Goal: Transaction & Acquisition: Subscribe to service/newsletter

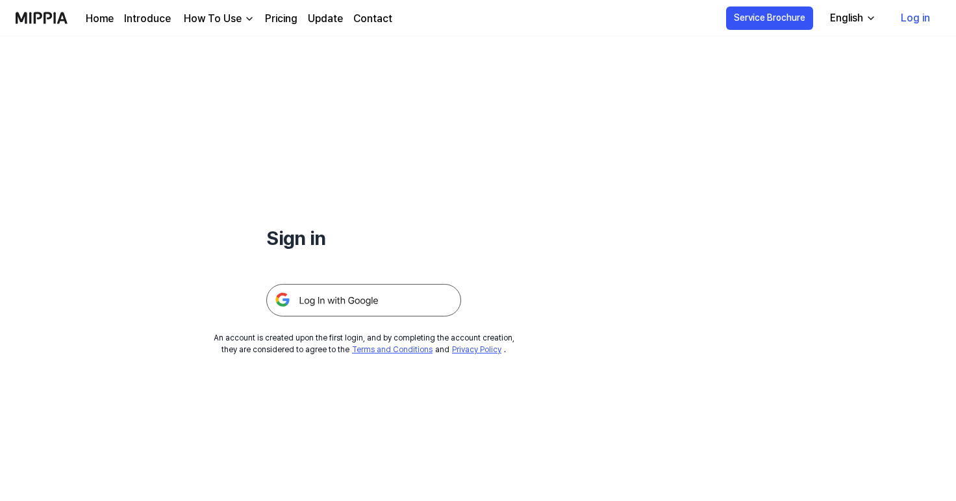
click at [316, 303] on img at bounding box center [363, 300] width 195 height 32
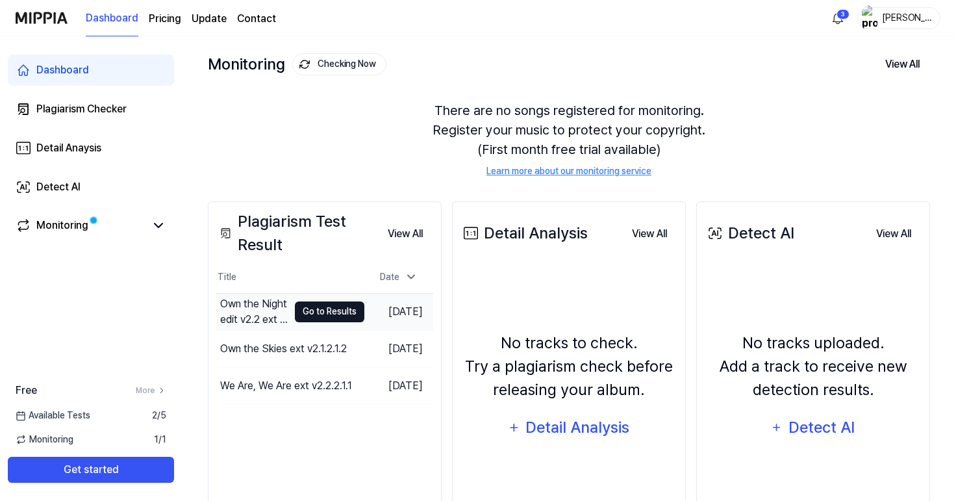
scroll to position [62, 0]
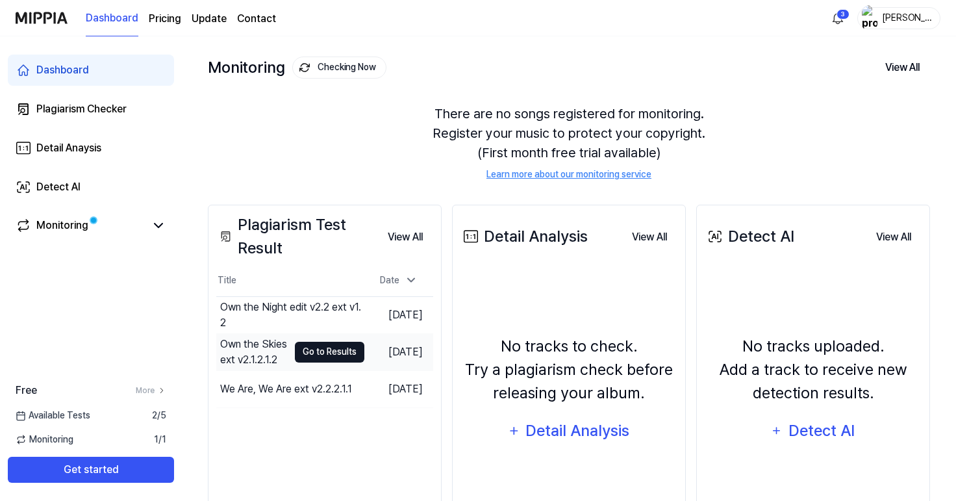
click at [314, 355] on button "Go to Results" at bounding box center [330, 352] width 70 height 21
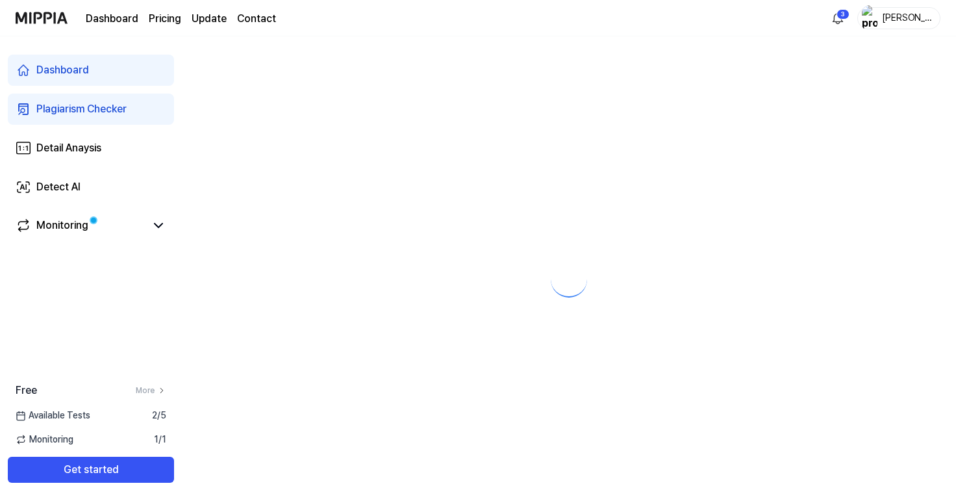
scroll to position [0, 0]
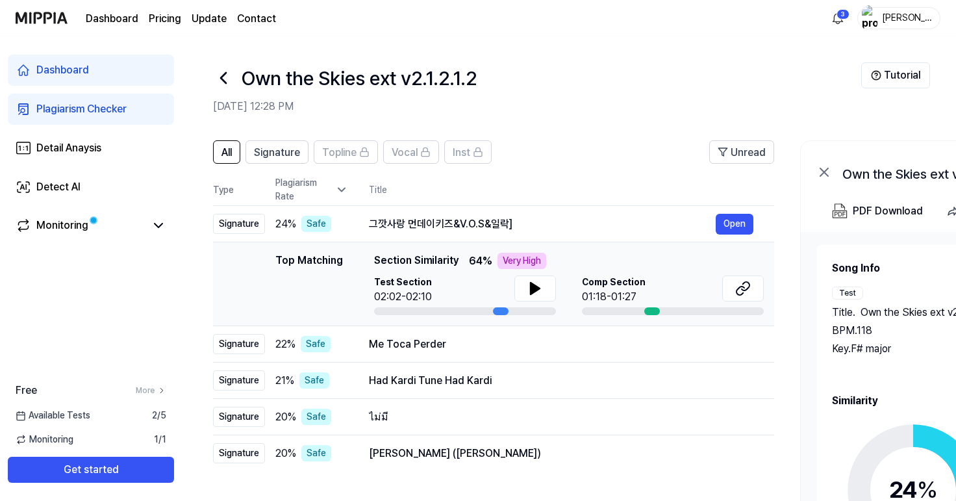
click at [341, 189] on icon at bounding box center [341, 189] width 13 height 13
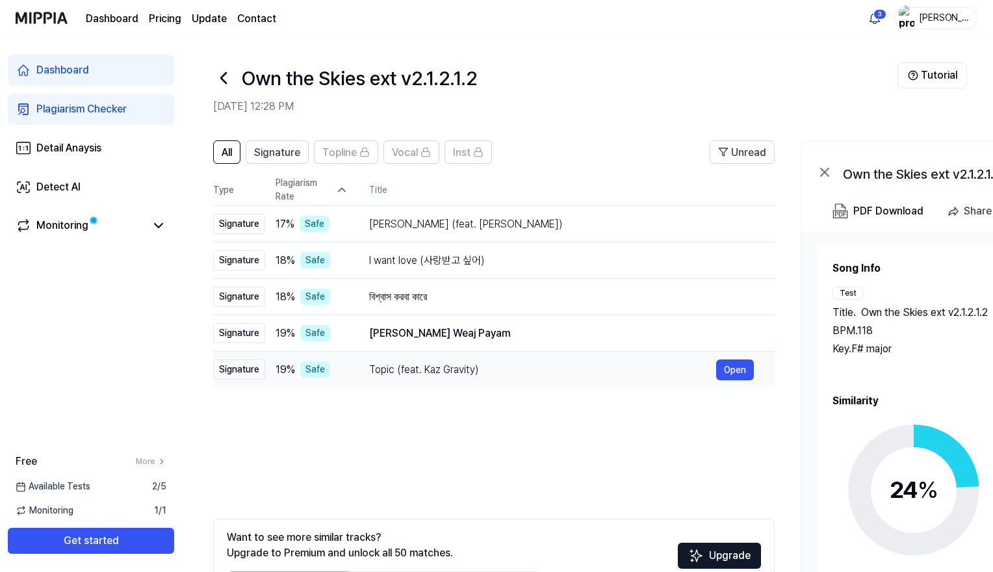
click at [288, 369] on span "19 %" at bounding box center [284, 370] width 19 height 16
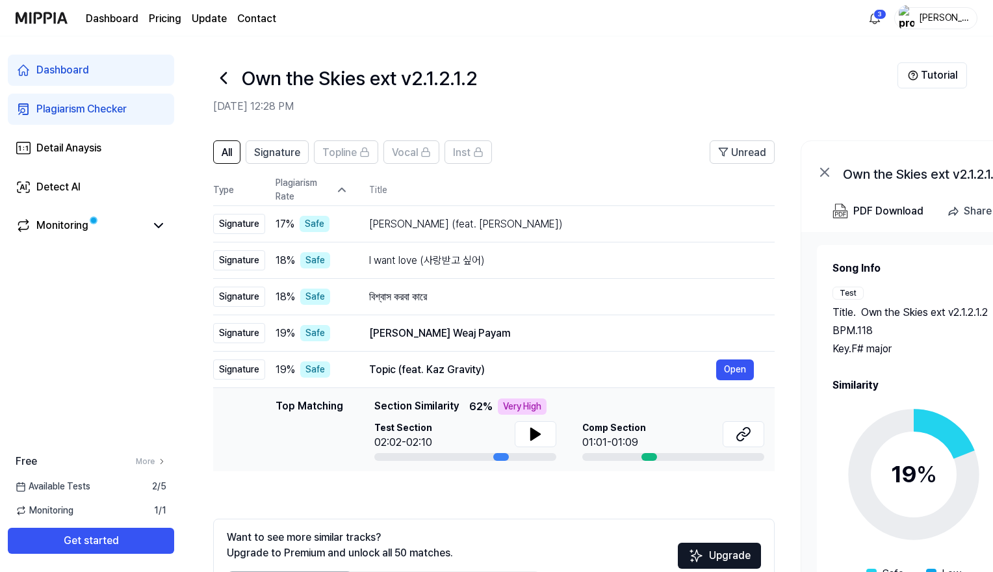
click at [341, 190] on icon at bounding box center [341, 189] width 13 height 13
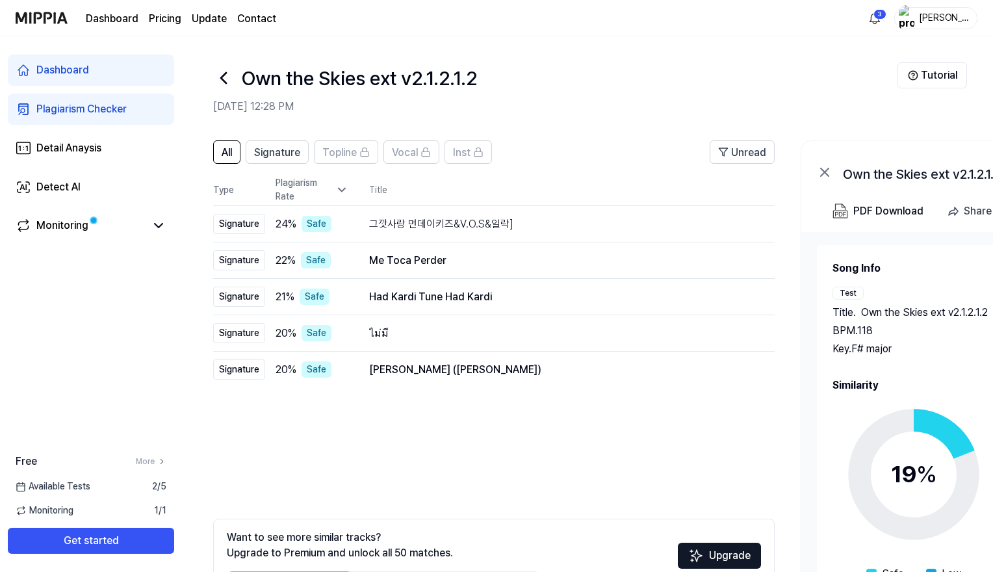
click at [227, 79] on icon at bounding box center [223, 78] width 21 height 21
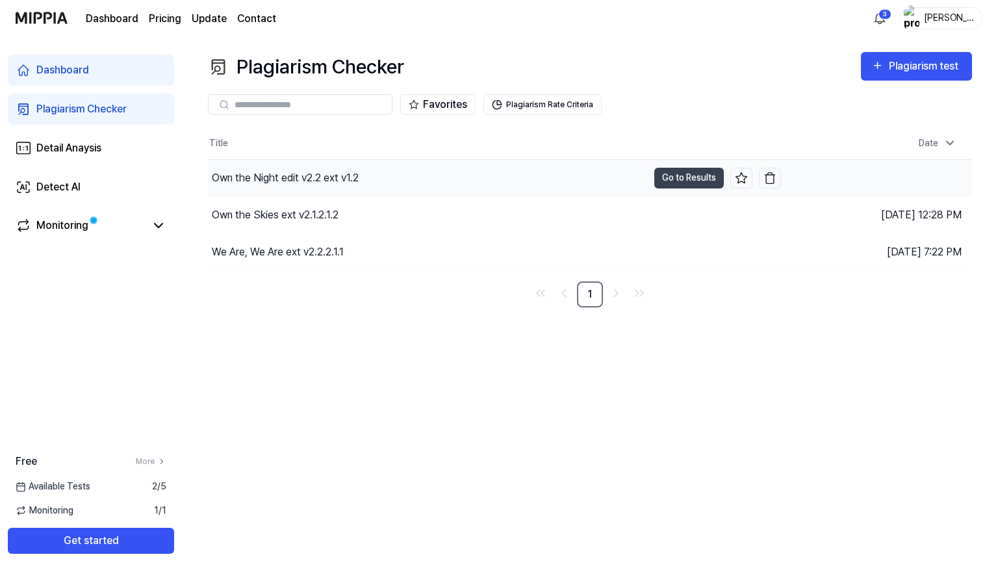
click at [272, 176] on div "Own the Night edit v2.2 ext v1.2" at bounding box center [285, 178] width 147 height 16
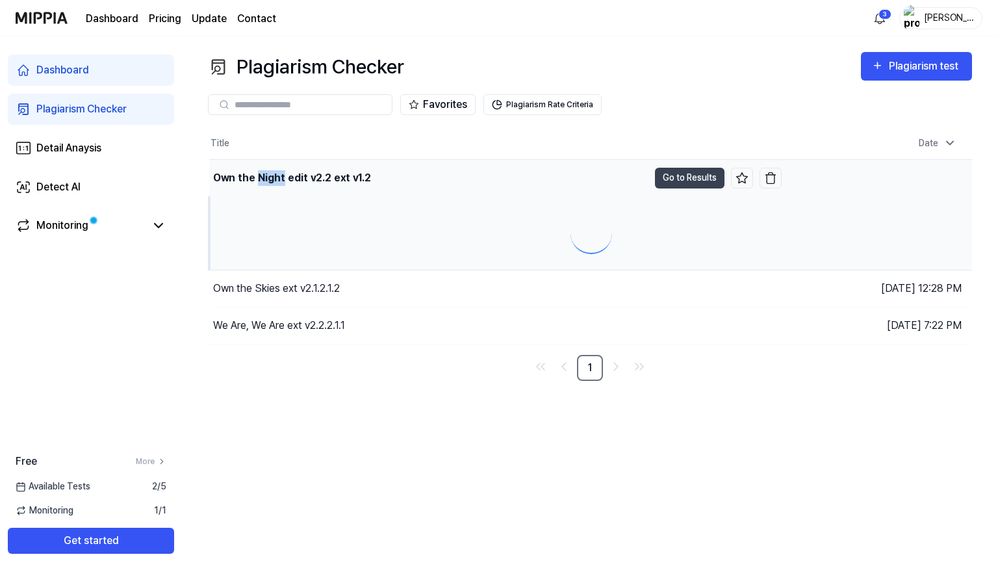
click at [272, 176] on div "Own the Night edit v2.2 ext v1.2" at bounding box center [292, 178] width 158 height 16
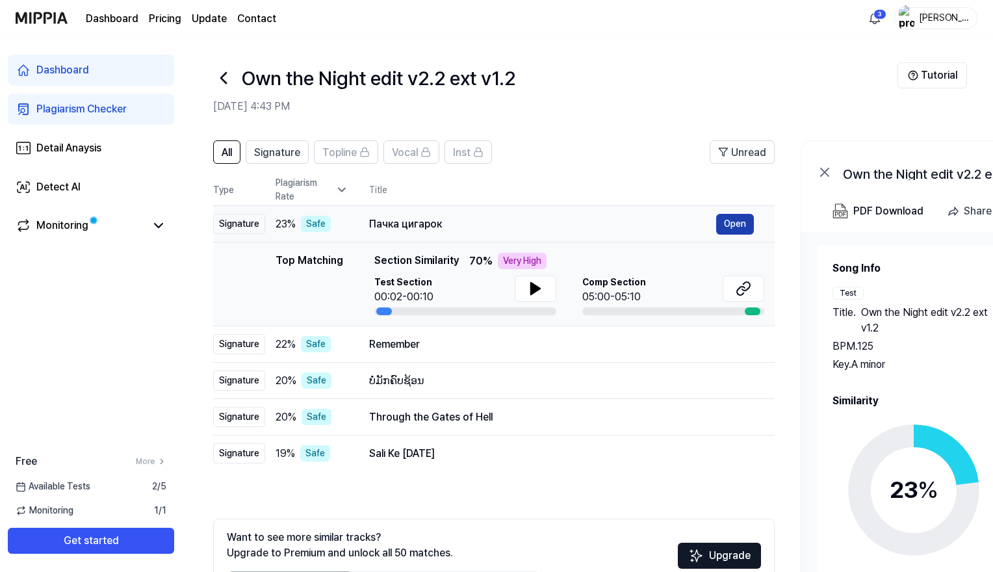
click at [743, 222] on button "Open" at bounding box center [735, 224] width 38 height 21
click at [334, 194] on div "Plagiarism Rate" at bounding box center [311, 189] width 73 height 27
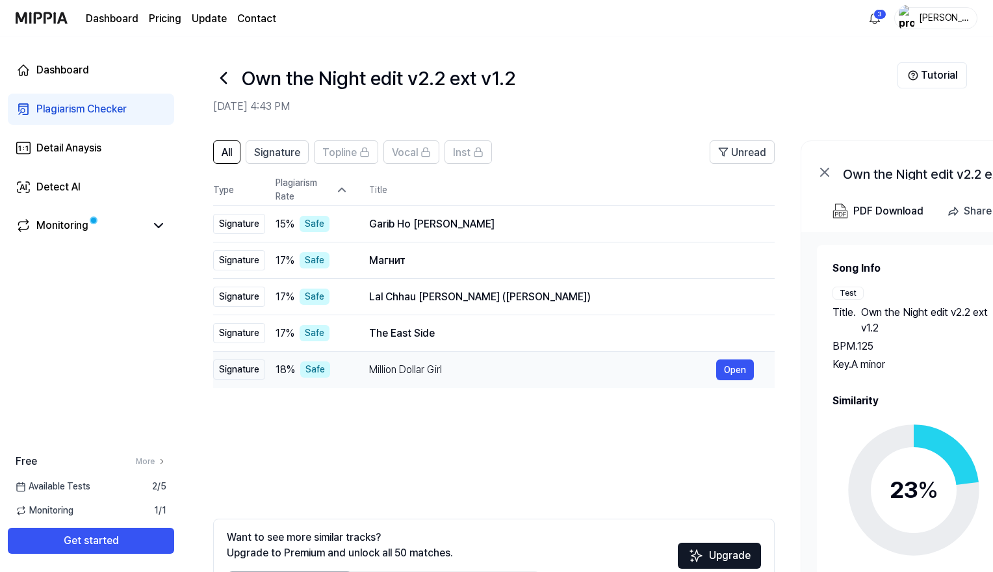
click at [320, 368] on div "Safe" at bounding box center [315, 369] width 30 height 16
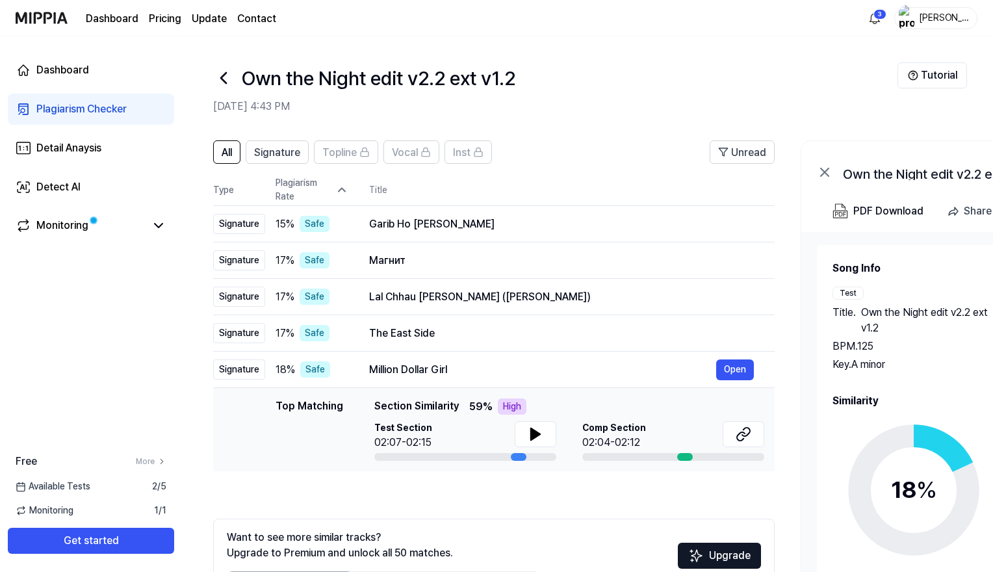
click at [348, 188] on icon at bounding box center [341, 189] width 13 height 13
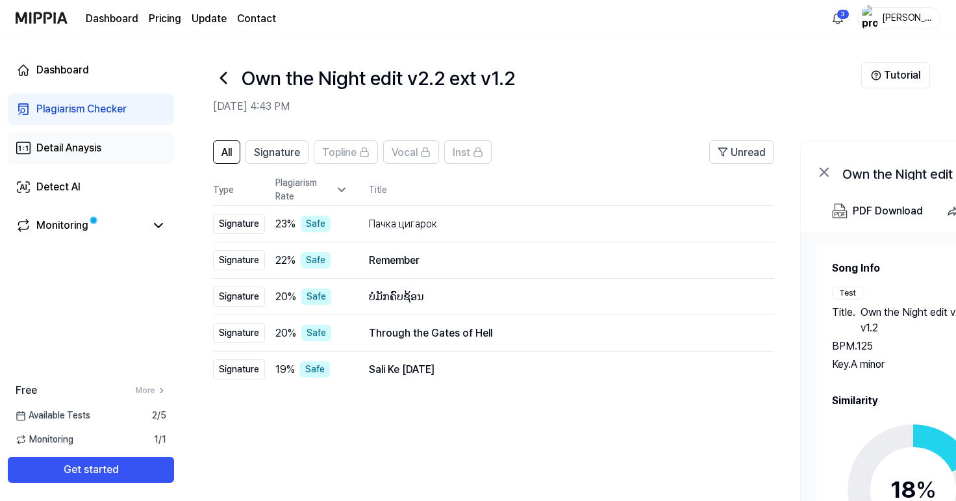
click at [129, 144] on link "Detail Anaysis" at bounding box center [91, 148] width 166 height 31
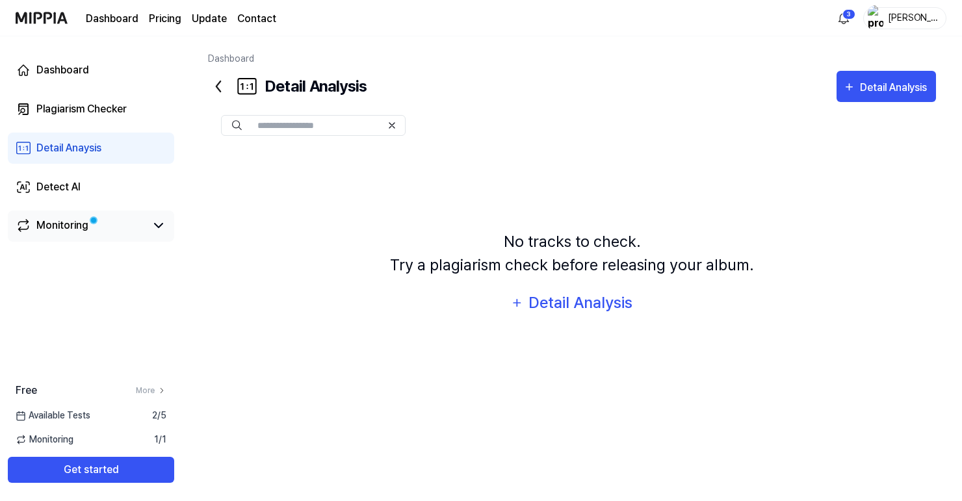
click at [130, 225] on link "Monitoring" at bounding box center [81, 226] width 130 height 16
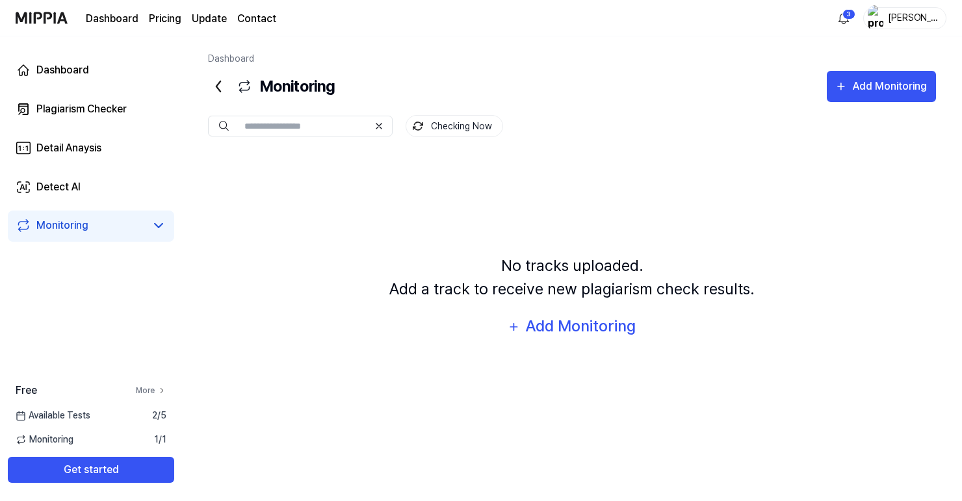
click at [147, 390] on link "More" at bounding box center [151, 391] width 31 height 12
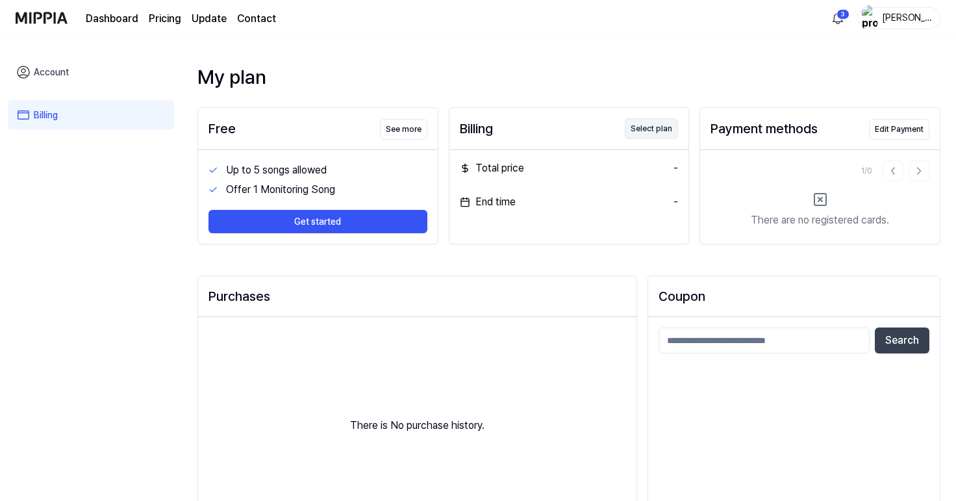
click at [672, 127] on button "Select plan" at bounding box center [651, 128] width 53 height 21
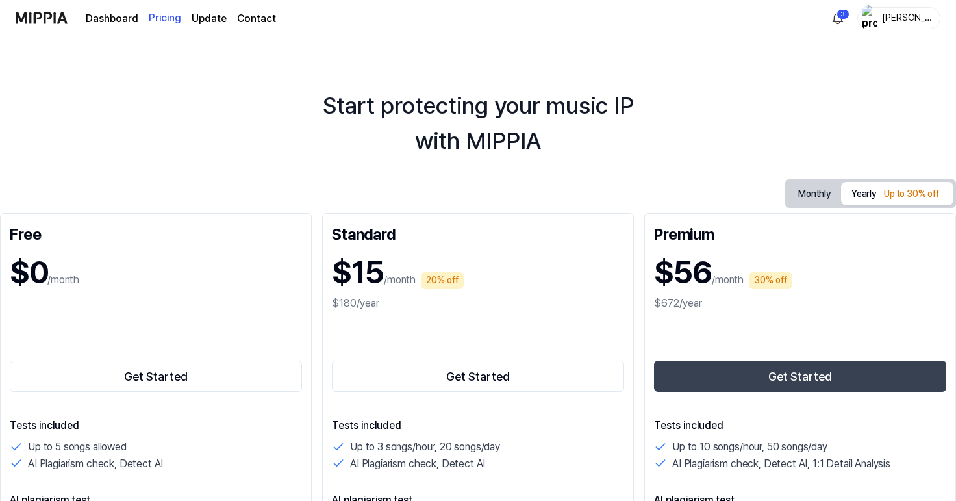
click at [812, 194] on button "Monthly" at bounding box center [814, 194] width 53 height 24
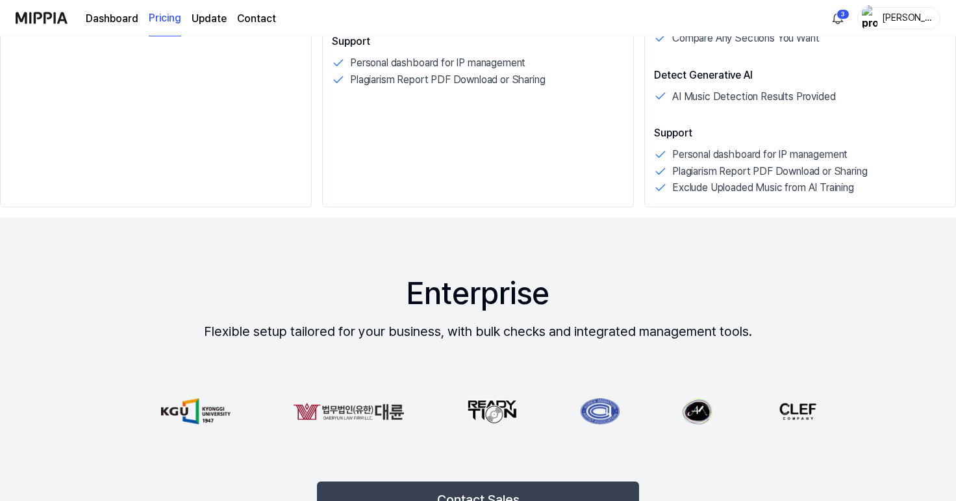
scroll to position [887, 0]
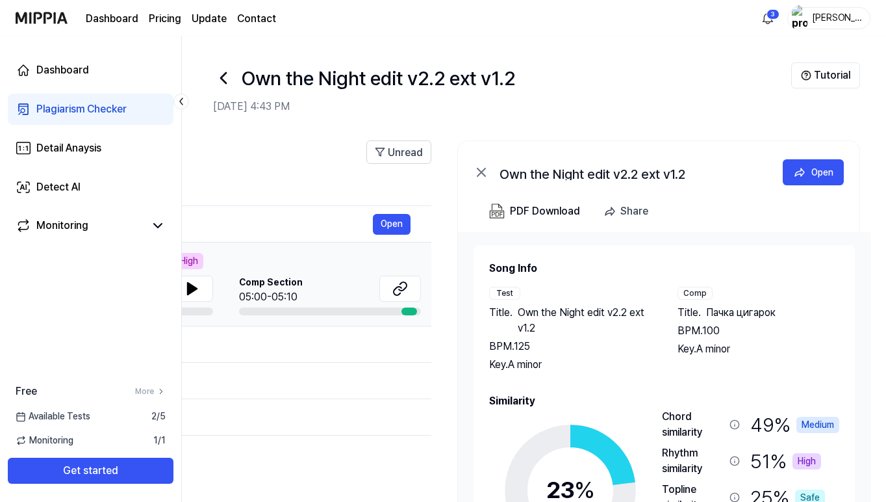
click at [169, 13] on page\) "Pricing" at bounding box center [165, 19] width 32 height 16
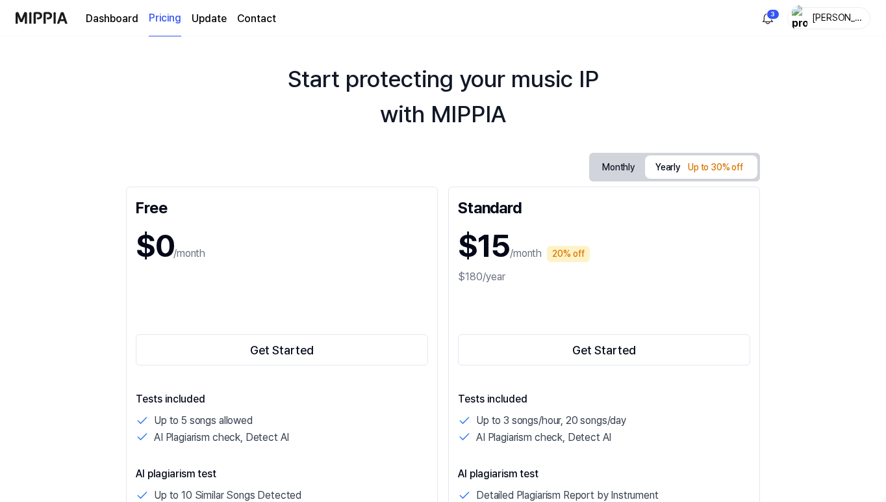
scroll to position [27, 0]
drag, startPoint x: 434, startPoint y: 110, endPoint x: 516, endPoint y: 107, distance: 81.9
click at [516, 107] on div "Start protecting your music IP with MIPPIA" at bounding box center [443, 96] width 886 height 70
click at [504, 110] on div "Start protecting your music IP with MIPPIA" at bounding box center [443, 96] width 886 height 70
drag, startPoint x: 504, startPoint y: 110, endPoint x: 437, endPoint y: 112, distance: 67.0
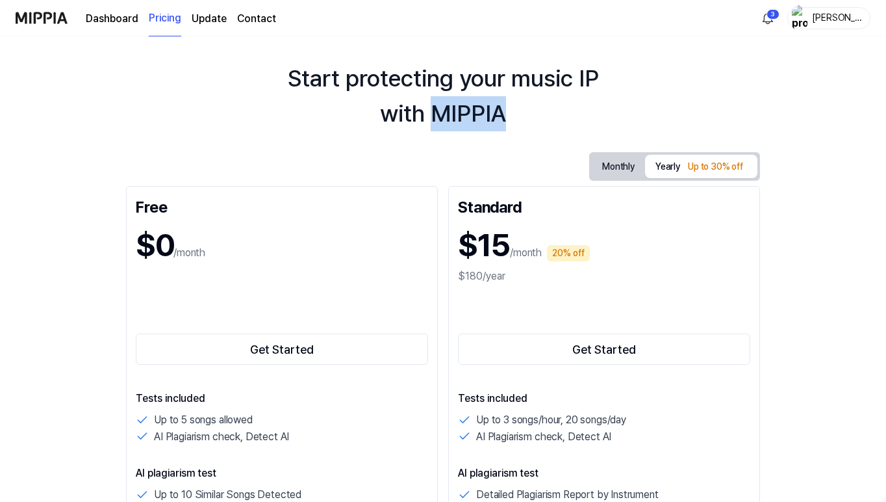
click at [437, 112] on div "Start protecting your music IP with MIPPIA" at bounding box center [443, 96] width 886 height 70
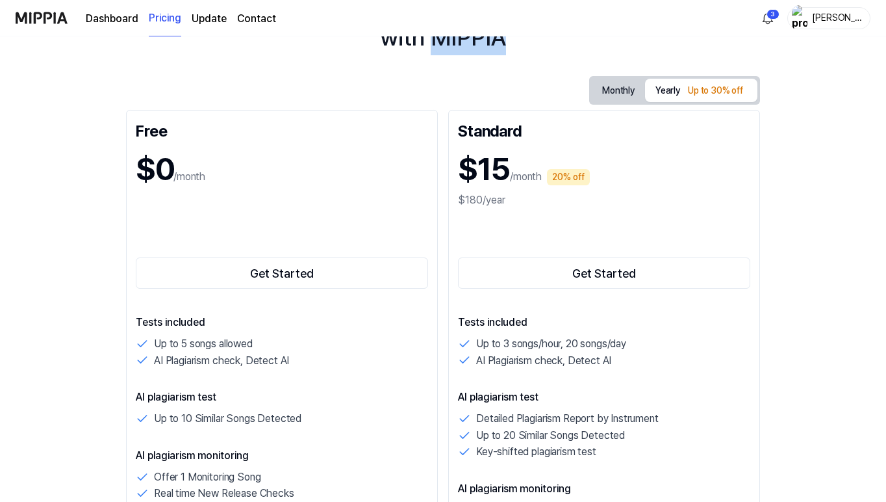
scroll to position [89, 0]
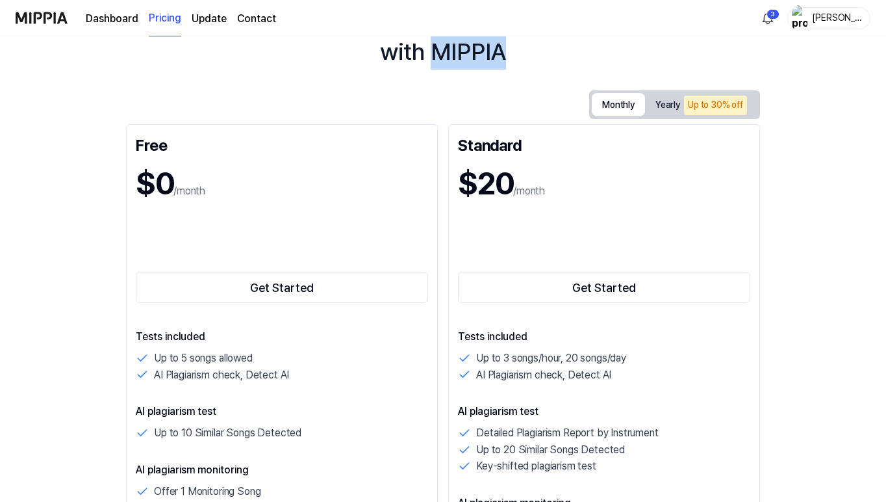
click at [632, 102] on button "Monthly" at bounding box center [618, 104] width 53 height 23
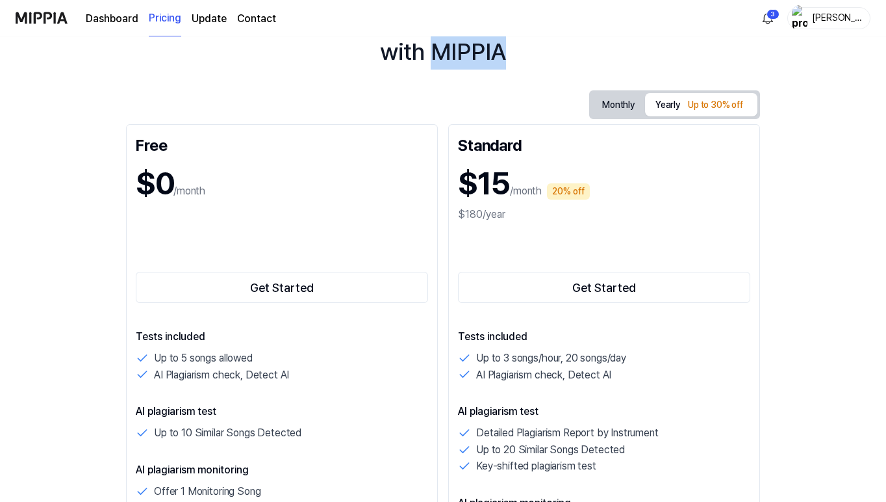
click at [669, 103] on button "Yearly Up to 30% off" at bounding box center [701, 104] width 112 height 23
click at [640, 101] on button "Monthly" at bounding box center [618, 105] width 53 height 24
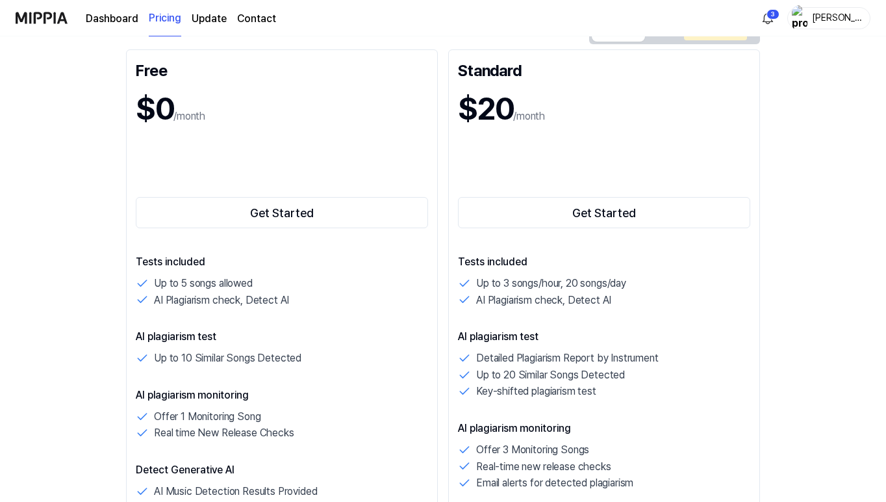
scroll to position [167, 0]
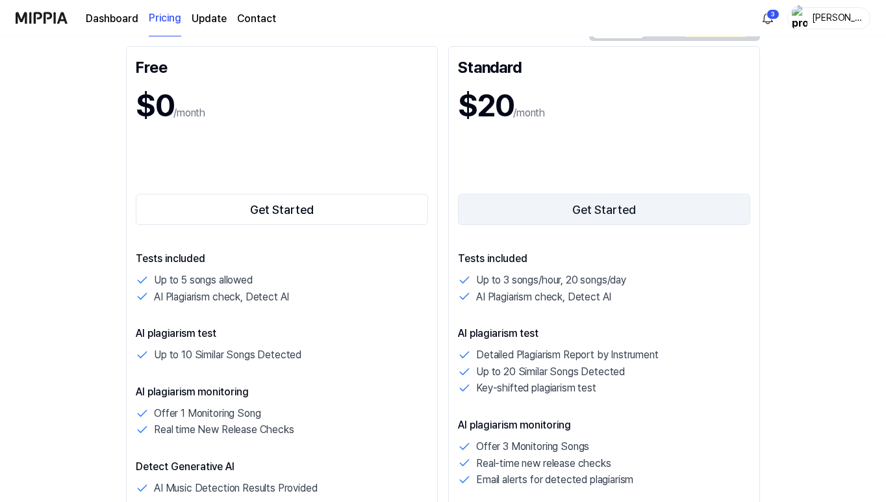
click at [577, 205] on button "Get Started" at bounding box center [604, 209] width 292 height 31
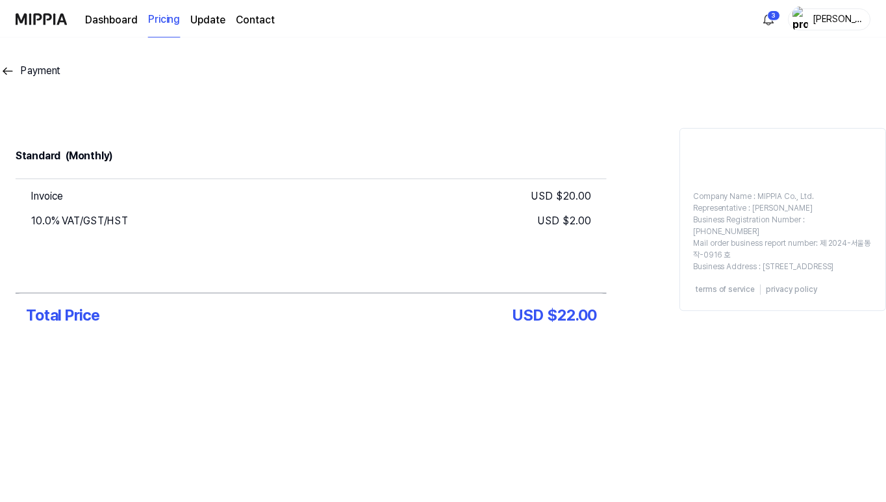
scroll to position [0, 0]
click at [706, 20] on img "button" at bounding box center [805, 18] width 16 height 26
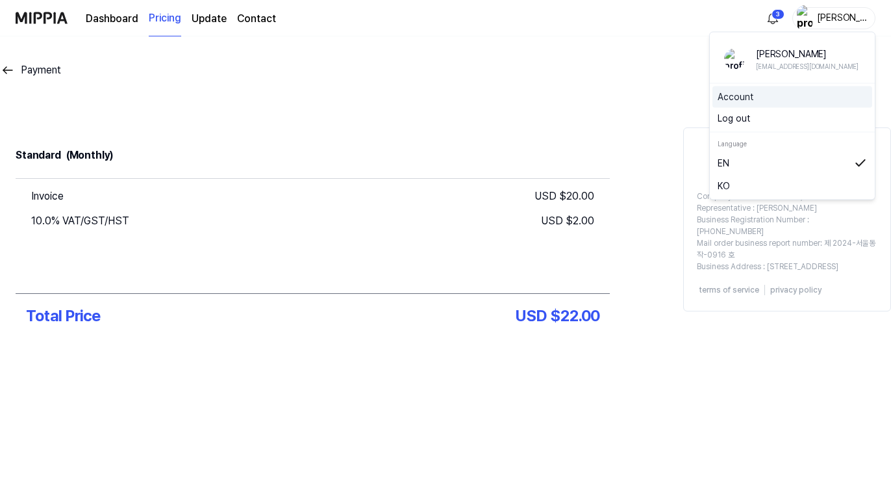
click at [706, 96] on link "Account" at bounding box center [792, 97] width 149 height 14
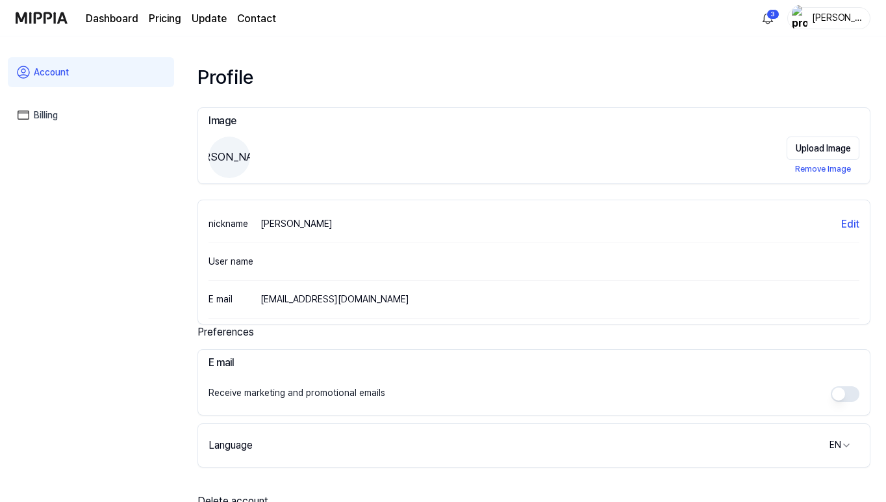
click at [318, 311] on div "E mail liviagrottel@gmail.com" at bounding box center [534, 300] width 651 height 38
click at [350, 300] on div "liviagrottel@gmail.com" at bounding box center [335, 299] width 149 height 14
drag, startPoint x: 357, startPoint y: 298, endPoint x: 255, endPoint y: 285, distance: 102.3
click at [256, 285] on div "E mail liviagrottel@gmail.com" at bounding box center [534, 300] width 651 height 38
click at [706, 229] on button "Edit" at bounding box center [850, 224] width 18 height 16
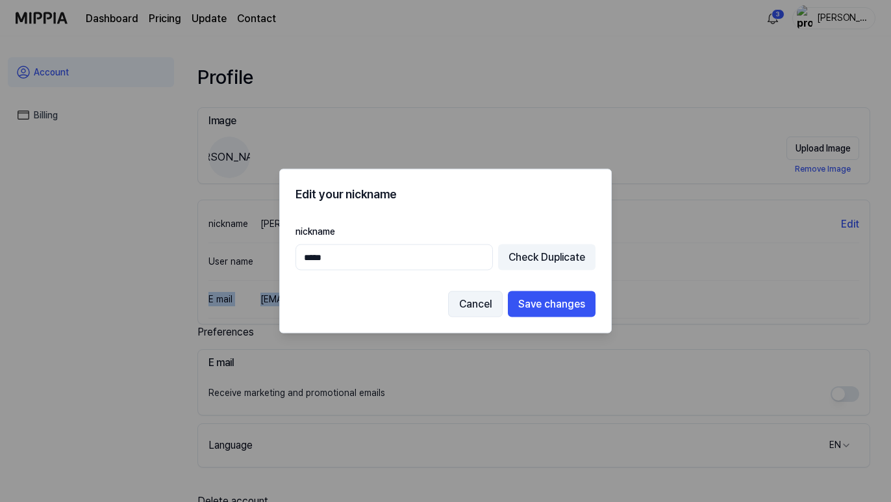
click at [481, 300] on button "Cancel" at bounding box center [475, 304] width 55 height 26
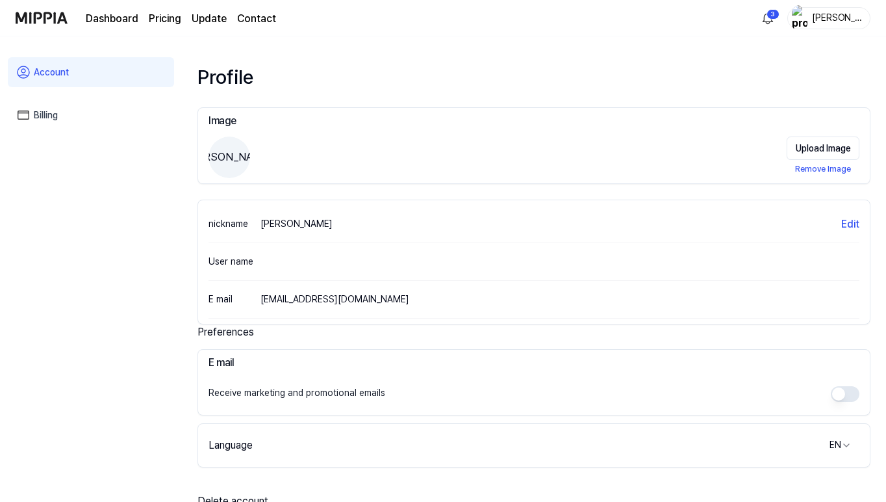
click at [299, 304] on div "liviagrottel@gmail.com" at bounding box center [335, 299] width 149 height 14
click at [80, 114] on link "Billing" at bounding box center [91, 115] width 166 height 30
click at [41, 26] on img at bounding box center [42, 18] width 52 height 36
click at [43, 19] on img at bounding box center [42, 18] width 52 height 36
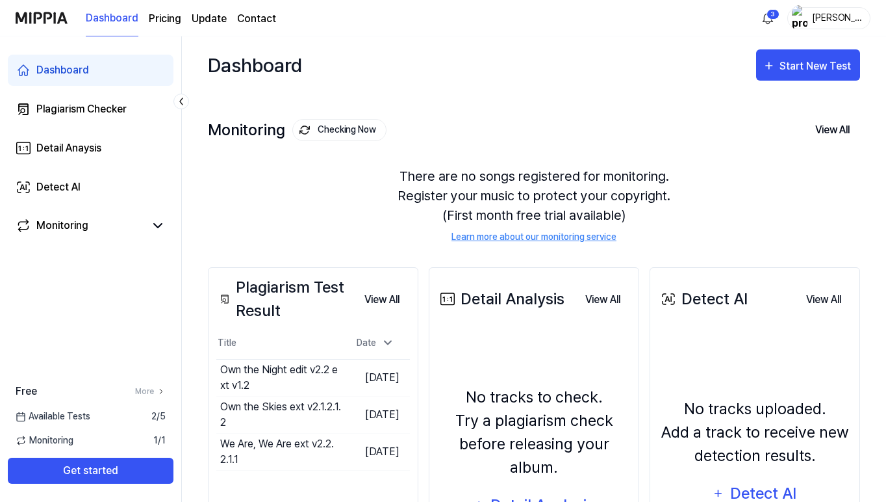
click at [48, 15] on img at bounding box center [42, 18] width 52 height 36
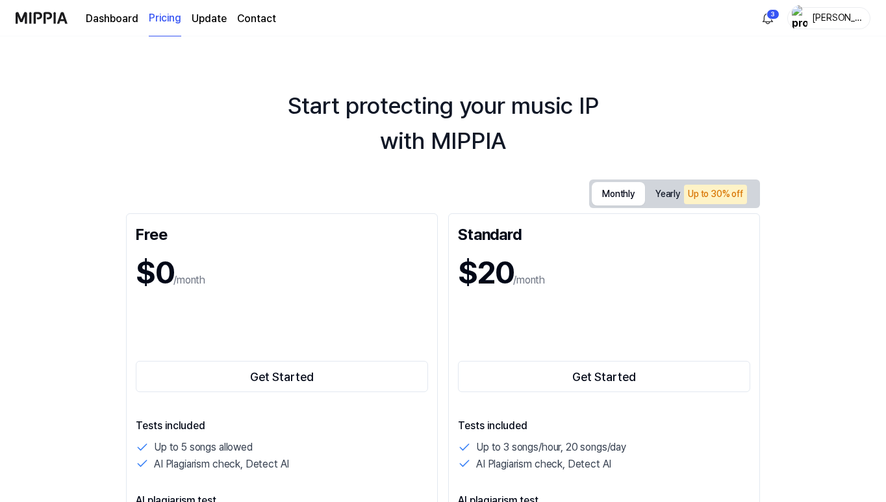
click at [802, 17] on img "button" at bounding box center [800, 18] width 16 height 26
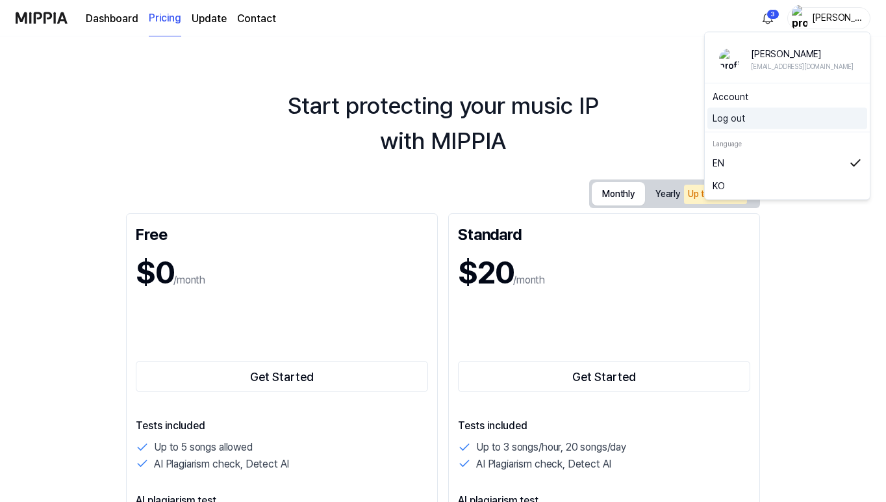
click at [728, 117] on button "Log out" at bounding box center [787, 119] width 149 height 14
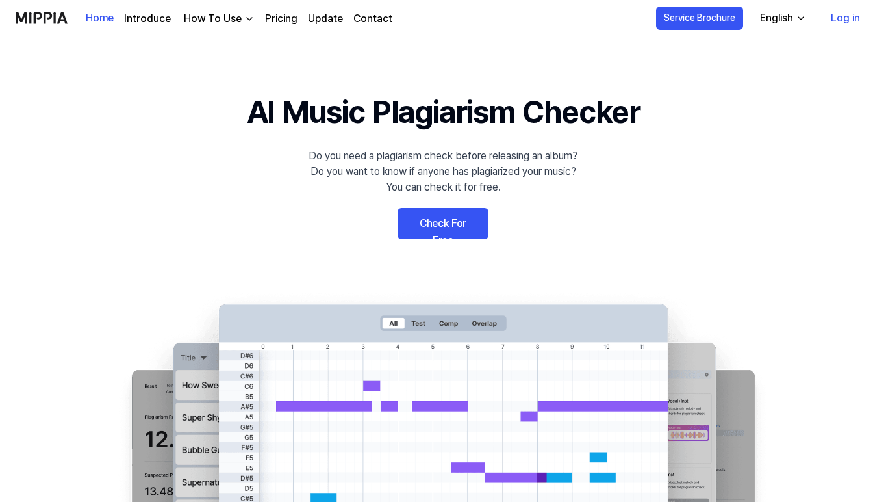
click at [845, 14] on link "Log in" at bounding box center [846, 18] width 50 height 36
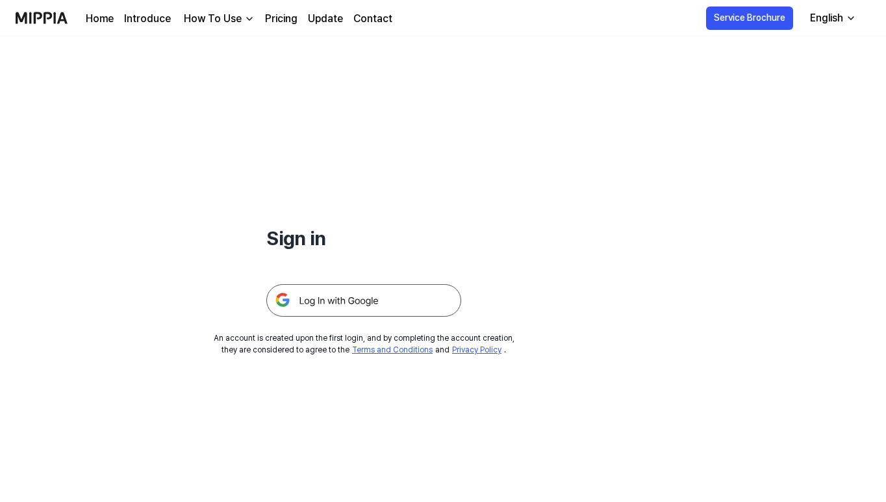
click at [318, 237] on h1 "Sign in" at bounding box center [363, 238] width 195 height 29
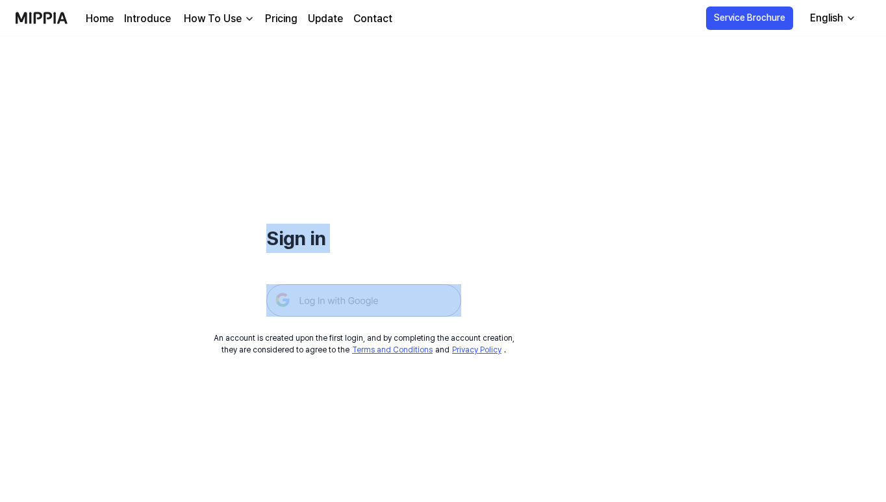
click at [318, 237] on h1 "Sign in" at bounding box center [363, 238] width 195 height 29
click at [854, 13] on icon "button" at bounding box center [851, 18] width 10 height 10
click at [759, 18] on button "Service Brochure" at bounding box center [749, 17] width 87 height 23
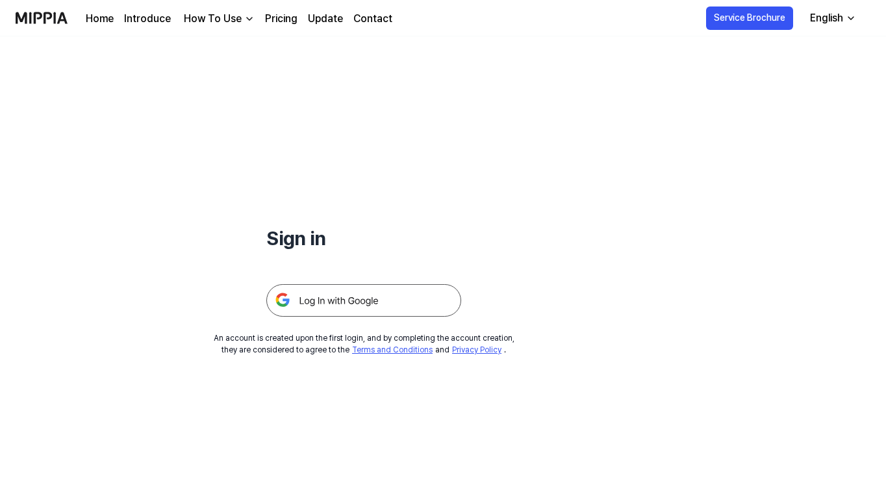
click at [284, 24] on link "Pricing" at bounding box center [281, 19] width 32 height 16
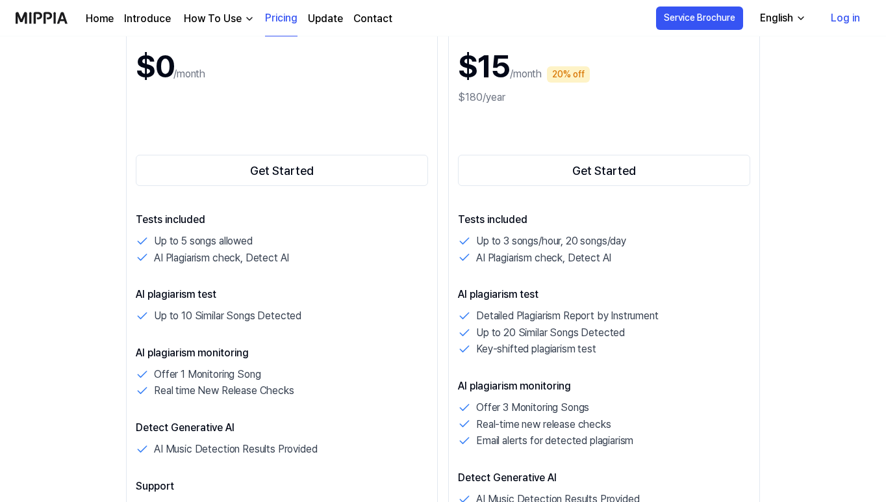
scroll to position [51, 0]
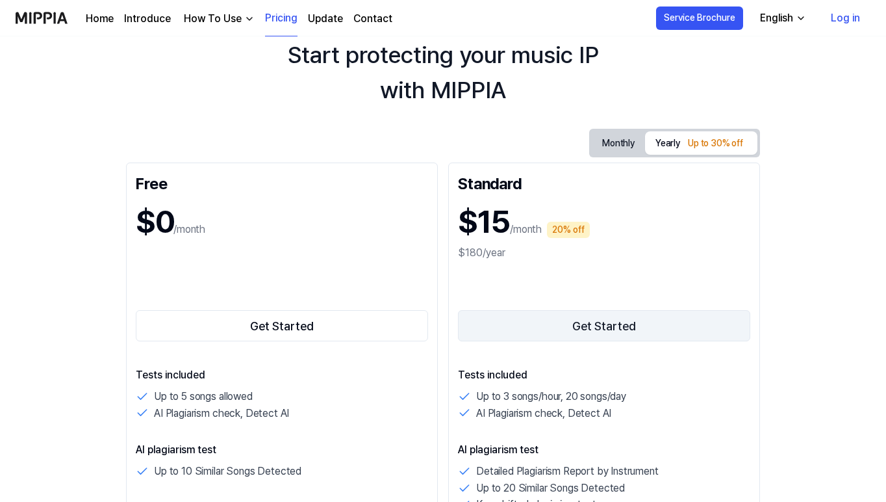
click at [543, 329] on button "Get Started" at bounding box center [604, 325] width 292 height 31
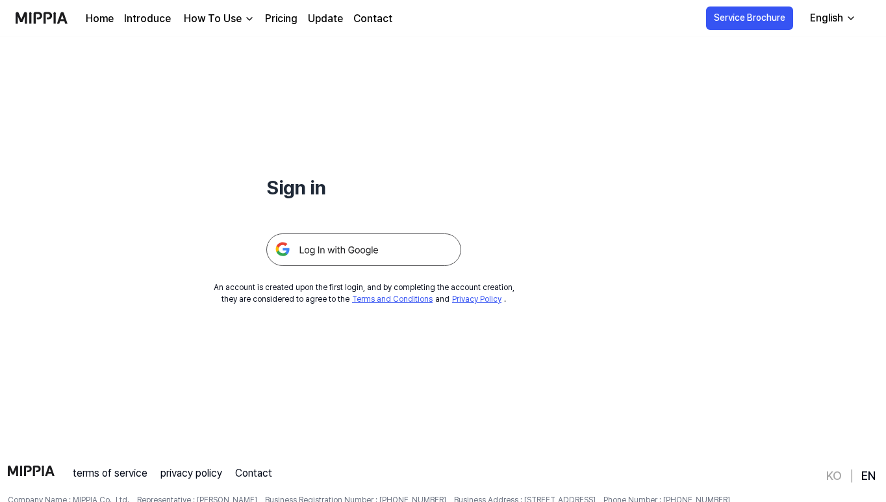
scroll to position [0, 0]
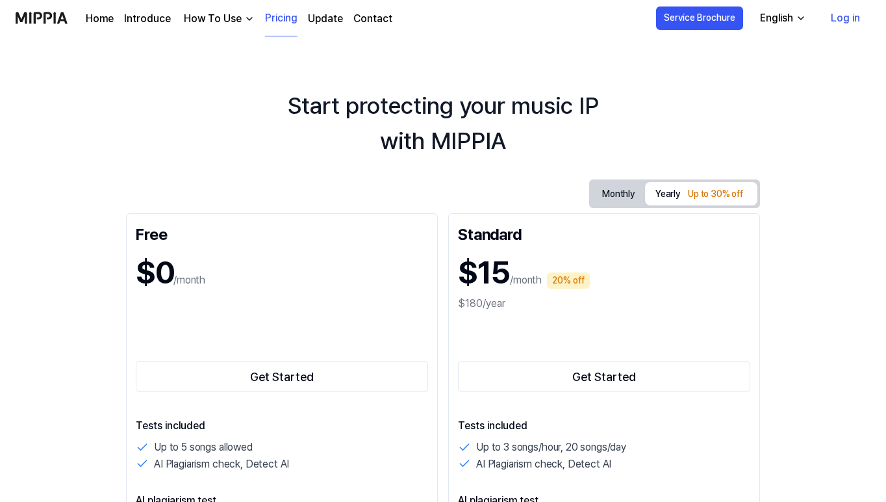
scroll to position [51, 0]
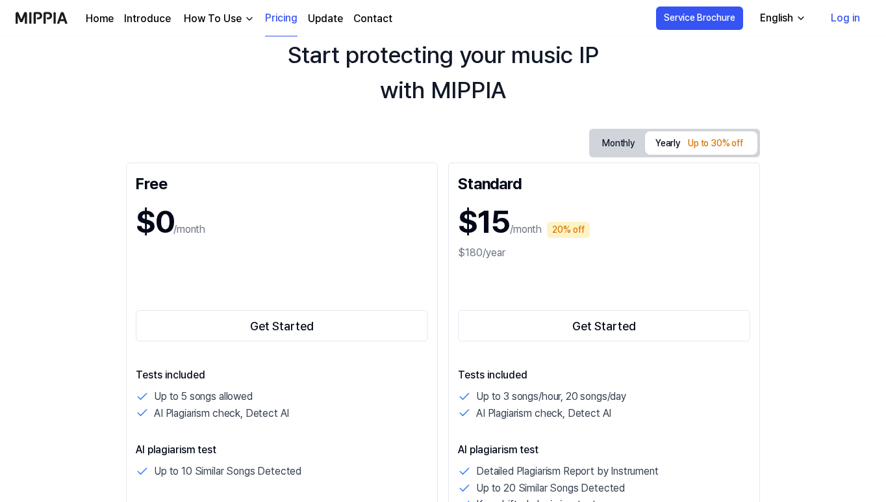
click at [617, 149] on button "Monthly" at bounding box center [618, 143] width 53 height 24
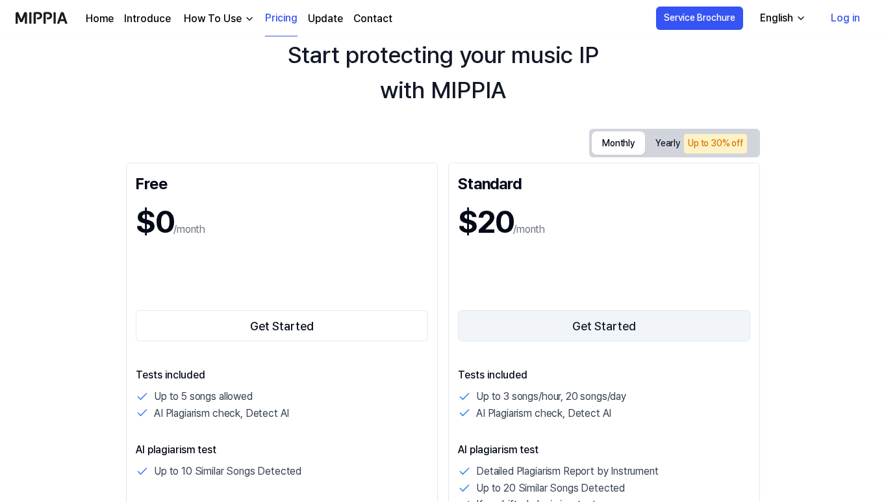
click at [634, 324] on button "Get Started" at bounding box center [604, 325] width 292 height 31
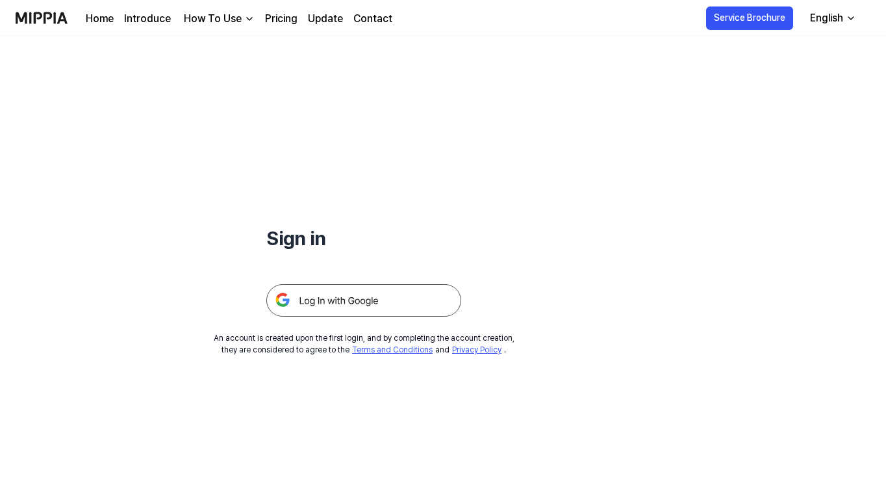
click at [316, 309] on img at bounding box center [363, 300] width 195 height 32
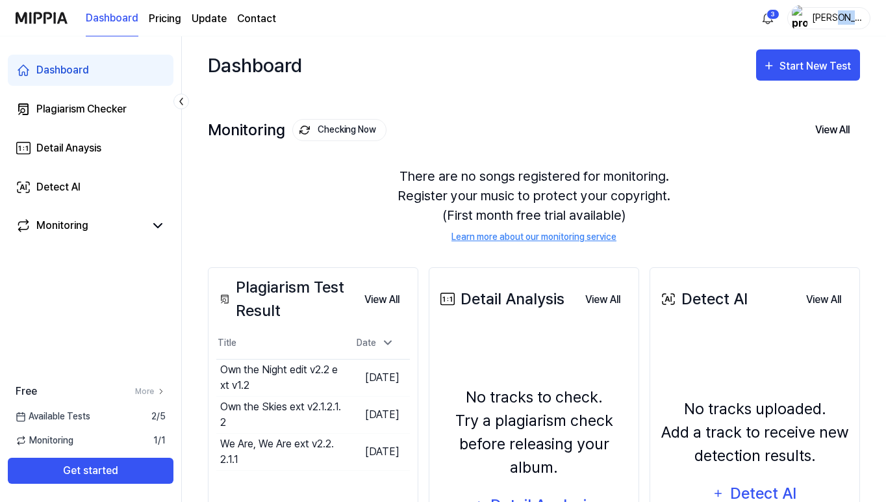
click at [843, 16] on div "[PERSON_NAME]" at bounding box center [837, 17] width 51 height 14
click at [807, 14] on img "button" at bounding box center [800, 18] width 16 height 26
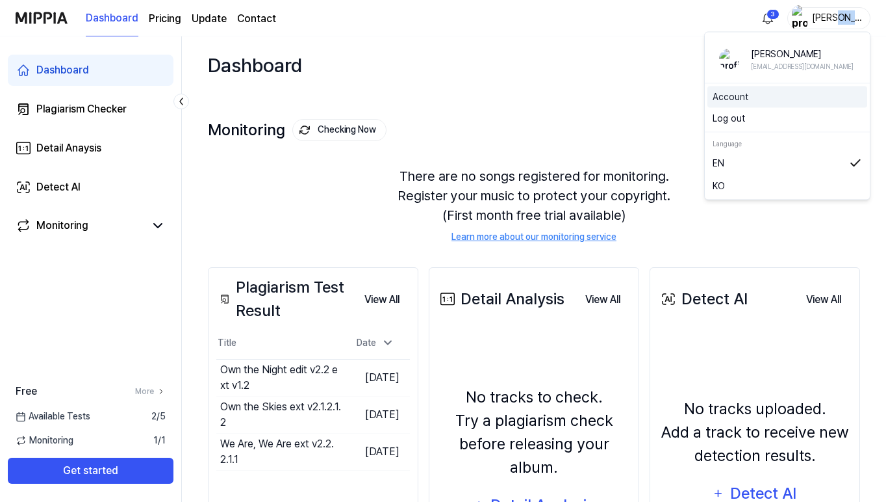
click at [732, 96] on link "Account" at bounding box center [787, 97] width 149 height 14
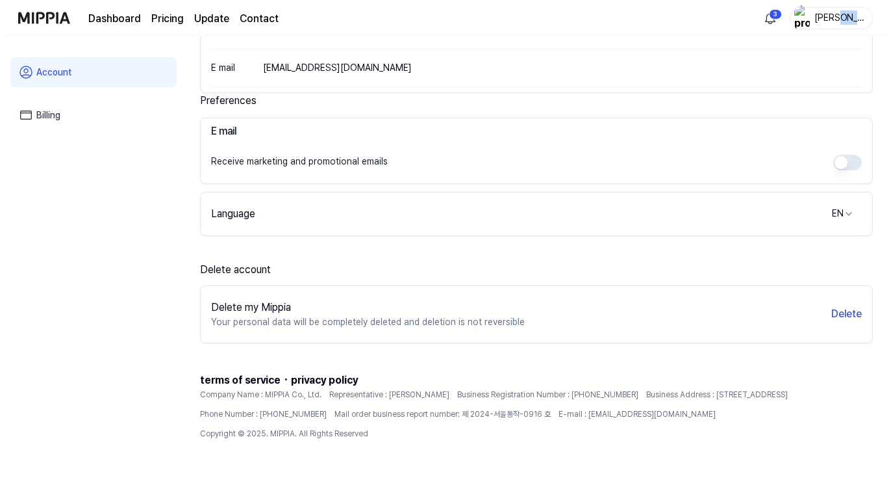
scroll to position [231, 0]
click at [858, 311] on button "Delete" at bounding box center [844, 314] width 31 height 16
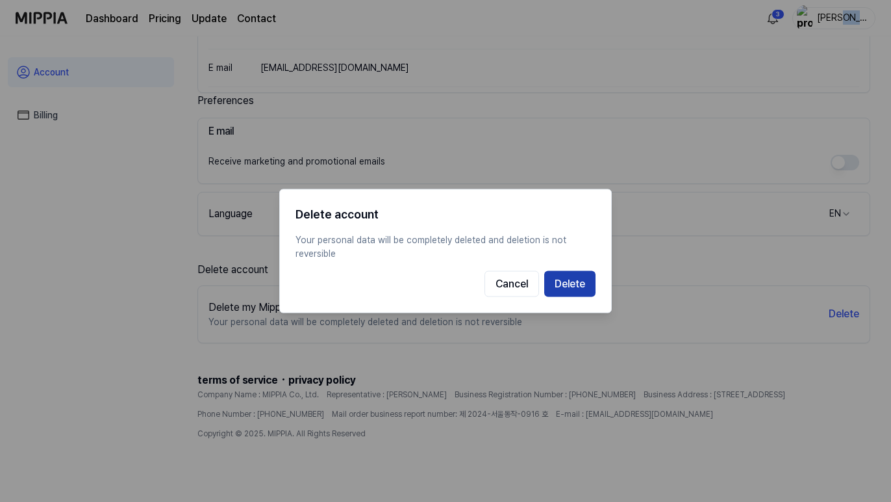
click at [583, 290] on button "Delete" at bounding box center [569, 284] width 51 height 26
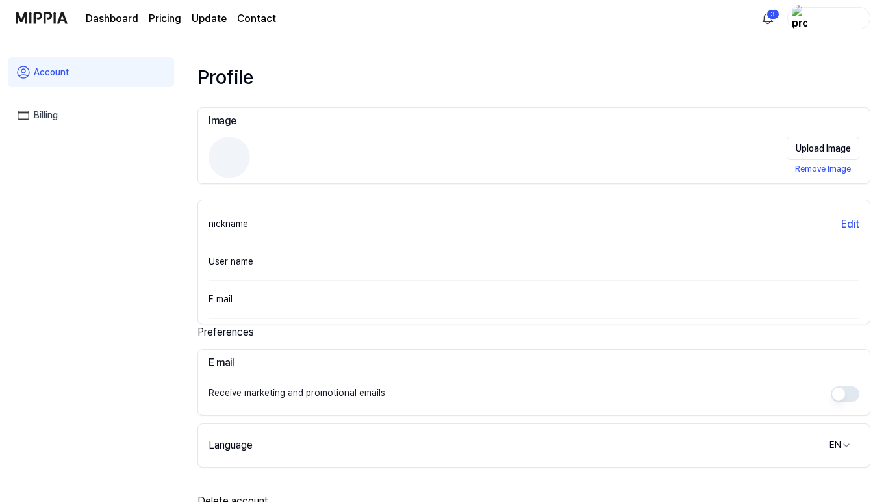
scroll to position [0, 0]
click at [242, 293] on div "E mail" at bounding box center [235, 299] width 52 height 14
click at [230, 158] on span at bounding box center [230, 157] width 42 height 42
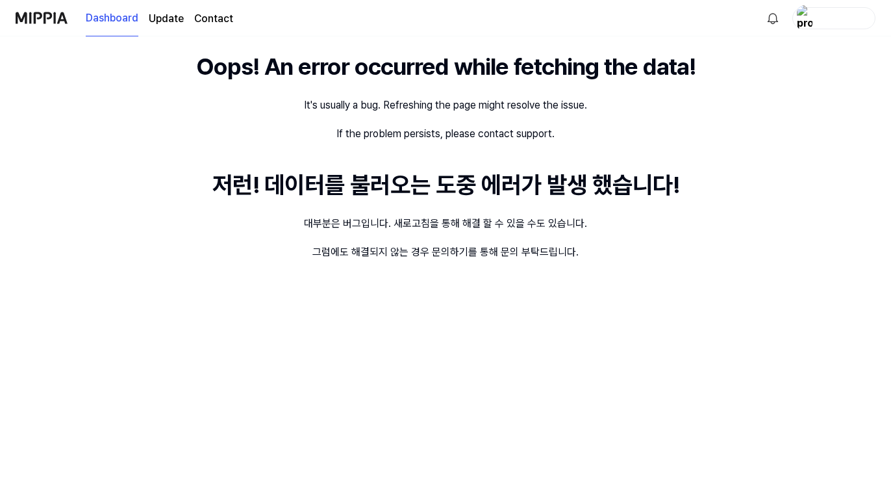
click at [58, 17] on img at bounding box center [42, 18] width 52 height 36
click at [802, 17] on img "button" at bounding box center [805, 18] width 16 height 26
click at [168, 19] on link "Update" at bounding box center [166, 19] width 35 height 16
click at [216, 19] on link "Contact" at bounding box center [213, 19] width 39 height 16
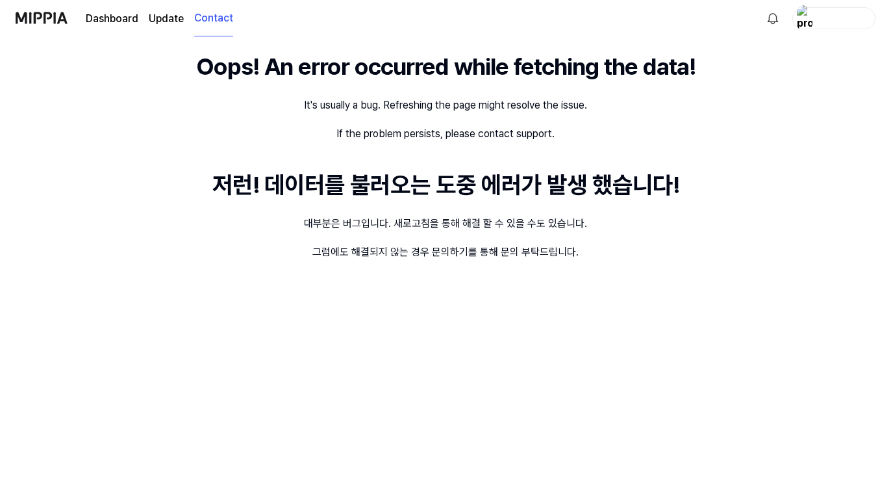
click at [42, 25] on img at bounding box center [42, 18] width 52 height 36
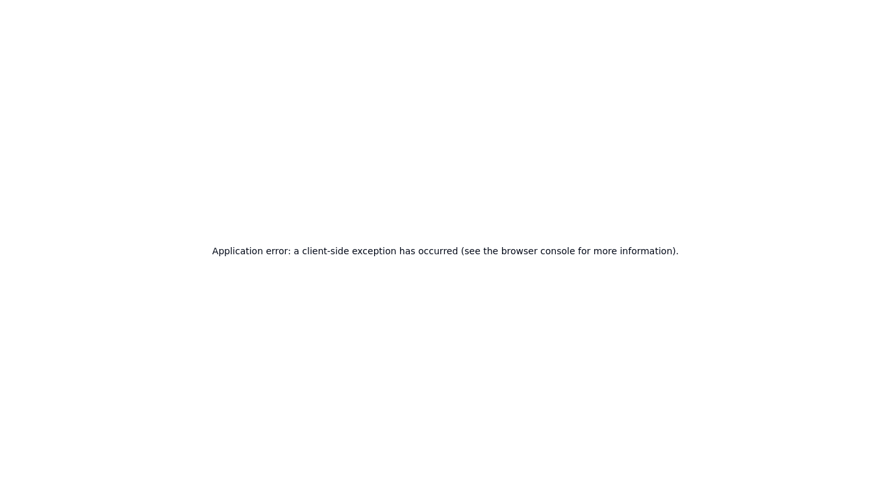
click at [362, 106] on div "Application error: a client-side exception has occurred (see the browser consol…" at bounding box center [445, 251] width 891 height 502
